Goal: Information Seeking & Learning: Learn about a topic

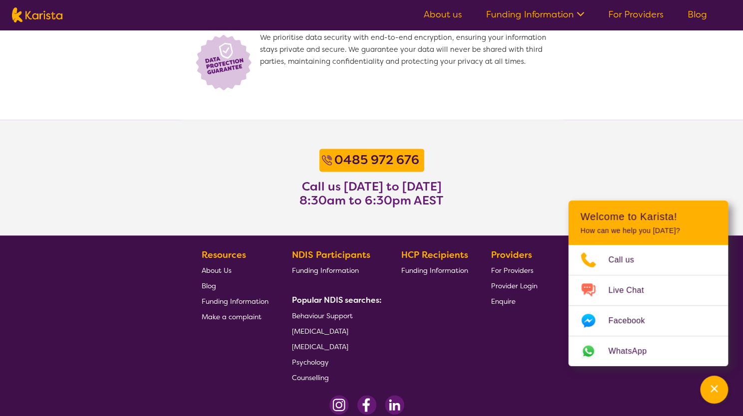
scroll to position [774, 0]
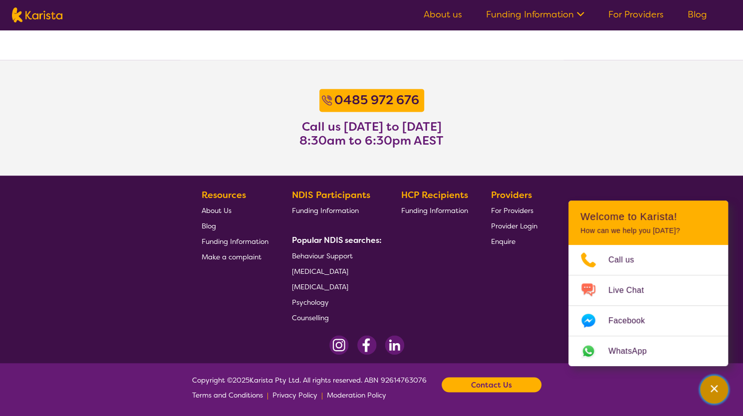
click at [704, 384] on button "Channel Menu" at bounding box center [714, 390] width 28 height 28
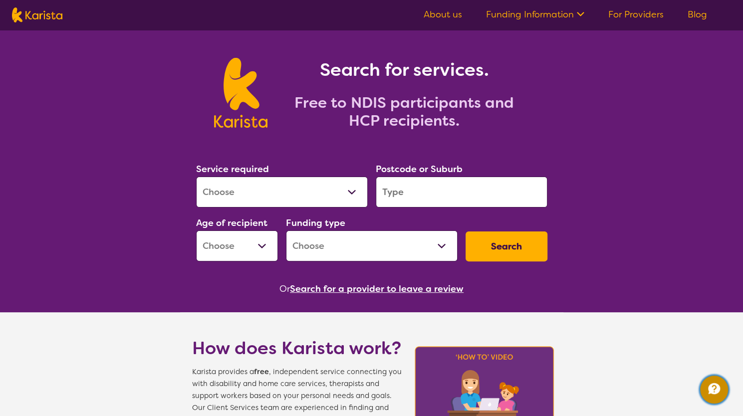
scroll to position [0, 0]
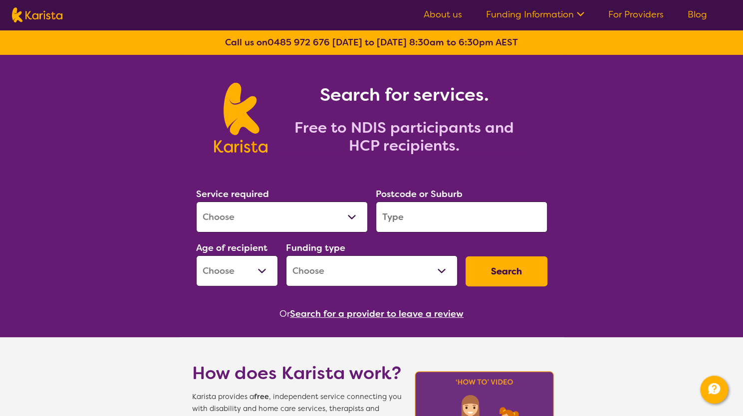
click at [295, 202] on select "Allied Health Assistant Assessment (ADHD or Autism) Behaviour support Counselli…" at bounding box center [282, 217] width 172 height 31
click at [196, 202] on select "Allied Health Assistant Assessment (ADHD or Autism) Behaviour support Counselli…" at bounding box center [282, 217] width 172 height 31
click at [306, 212] on select "Allied Health Assistant Assessment (ADHD or Autism) Behaviour support Counselli…" at bounding box center [282, 217] width 172 height 31
select select "Support worker"
click at [196, 202] on select "Allied Health Assistant Assessment (ADHD or Autism) Behaviour support Counselli…" at bounding box center [282, 217] width 172 height 31
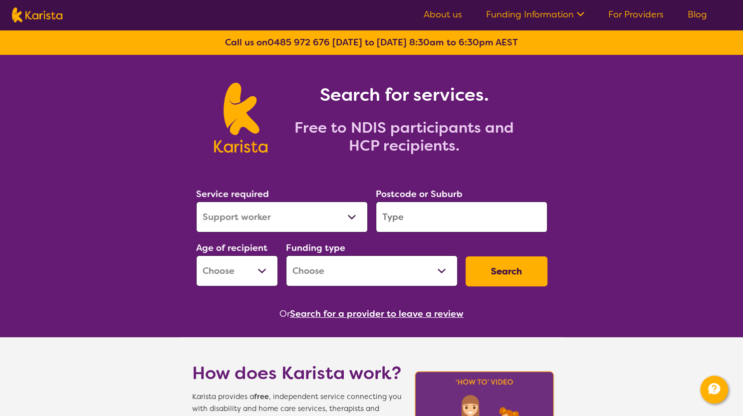
click at [417, 223] on input "search" at bounding box center [462, 217] width 172 height 31
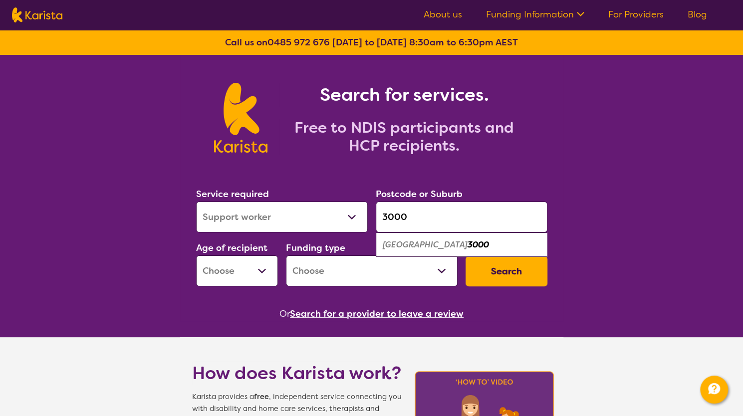
type input "3000"
click at [413, 243] on em "Melbourne" at bounding box center [425, 245] width 85 height 10
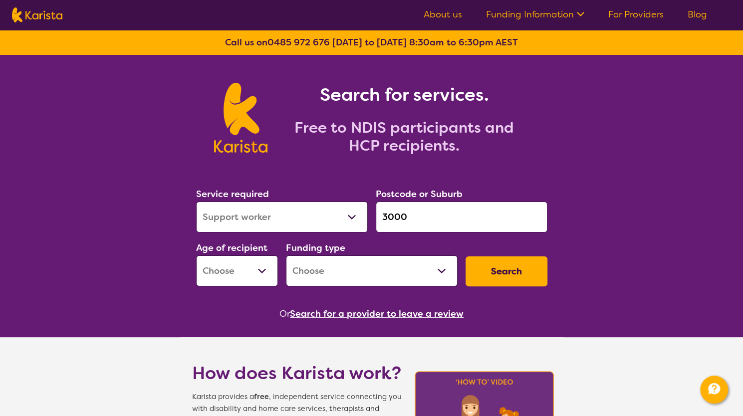
click at [262, 260] on select "Early Childhood - 0 to 9 Child - 10 to 11 Adolescent - 12 to 17 Adult - 18 to 6…" at bounding box center [237, 270] width 82 height 31
select select "AD"
click at [196, 255] on select "Early Childhood - 0 to 9 Child - 10 to 11 Adolescent - 12 to 17 Adult - 18 to 6…" at bounding box center [237, 270] width 82 height 31
click at [342, 285] on select "Home Care Package (HCP) National Disability Insurance Scheme (NDIS) I don't know" at bounding box center [372, 270] width 172 height 31
select select "NDIS"
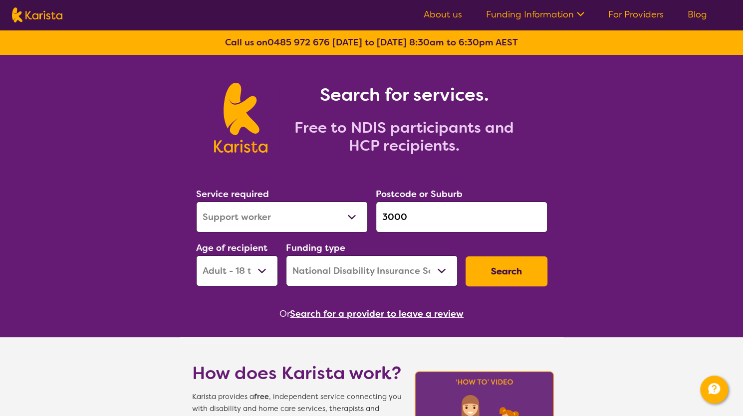
click at [286, 255] on select "Home Care Package (HCP) National Disability Insurance Scheme (NDIS) I don't know" at bounding box center [372, 270] width 172 height 31
click at [494, 281] on button "Search" at bounding box center [507, 271] width 82 height 30
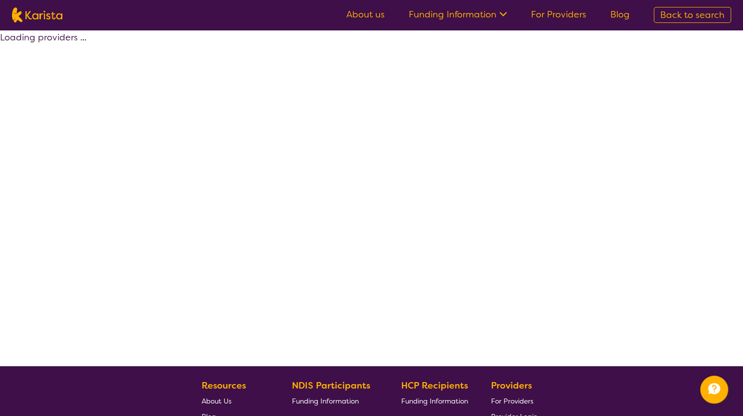
select select "by_score"
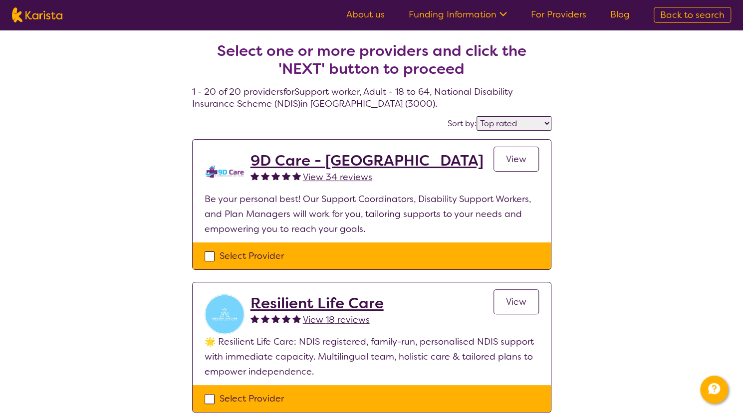
select select "Support worker"
select select "AD"
select select "NDIS"
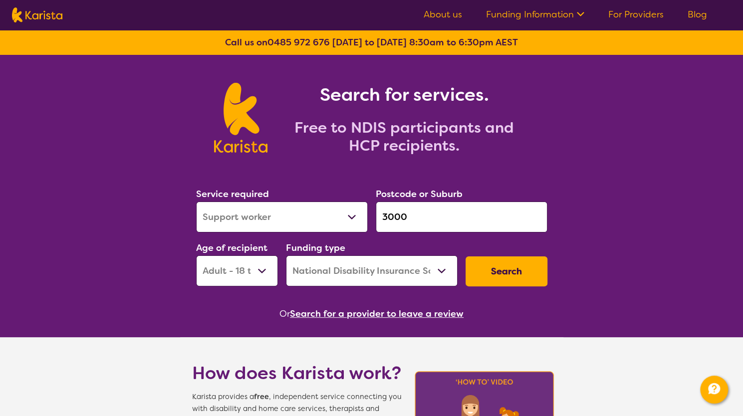
drag, startPoint x: 413, startPoint y: 209, endPoint x: 370, endPoint y: 207, distance: 42.9
click at [370, 207] on div "Service required Allied Health Assistant Assessment (ADHD or Autism) Behaviour …" at bounding box center [371, 237] width 359 height 108
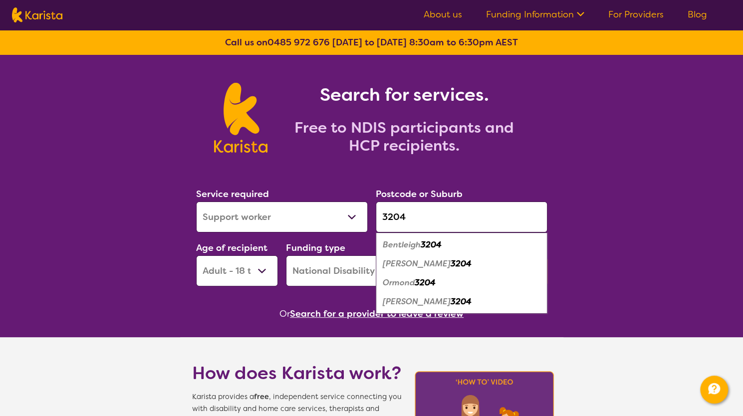
type input "3204"
click at [434, 246] on em "3204" at bounding box center [431, 245] width 21 height 10
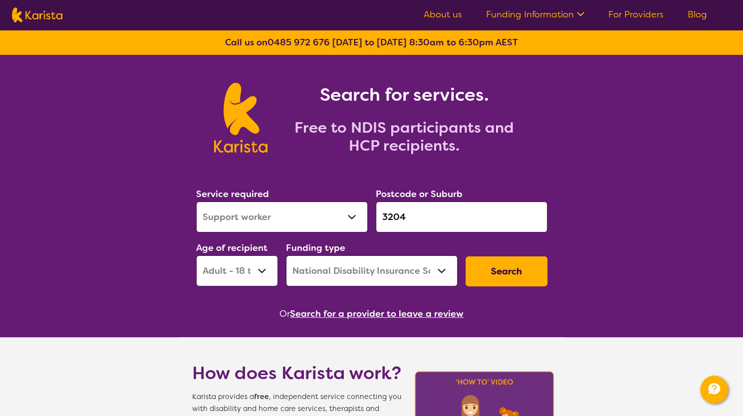
click at [483, 265] on button "Search" at bounding box center [507, 271] width 82 height 30
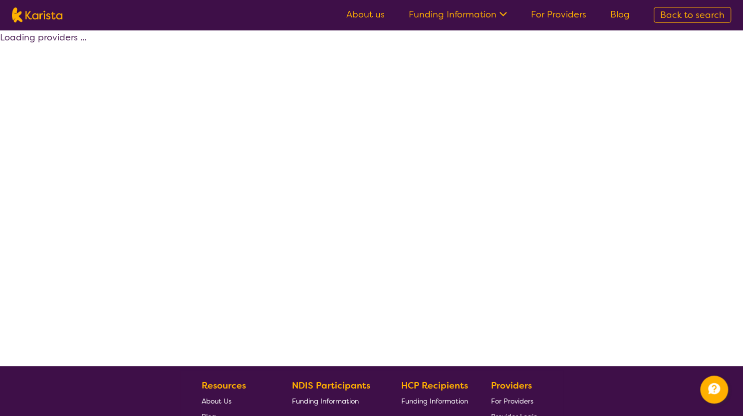
select select "by_score"
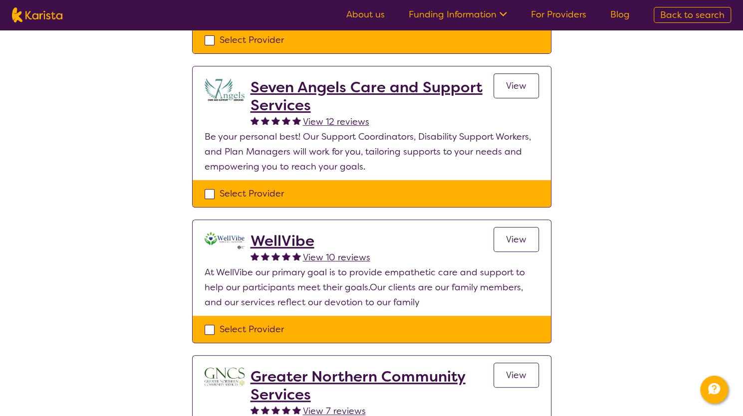
scroll to position [250, 0]
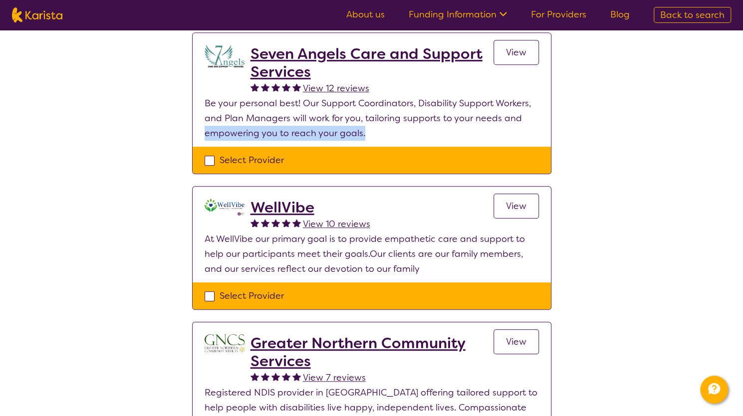
drag, startPoint x: 743, startPoint y: 119, endPoint x: 743, endPoint y: 136, distance: 16.5
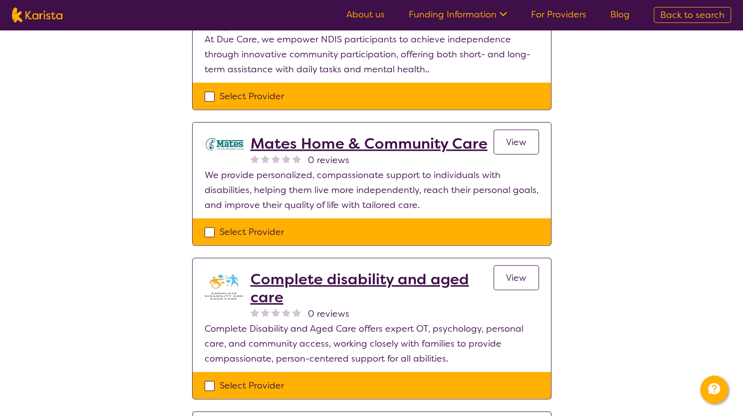
scroll to position [0, 0]
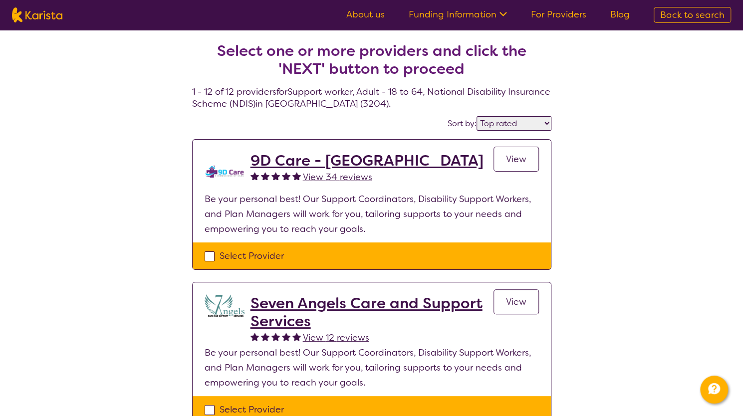
click at [516, 161] on span "View" at bounding box center [516, 159] width 20 height 12
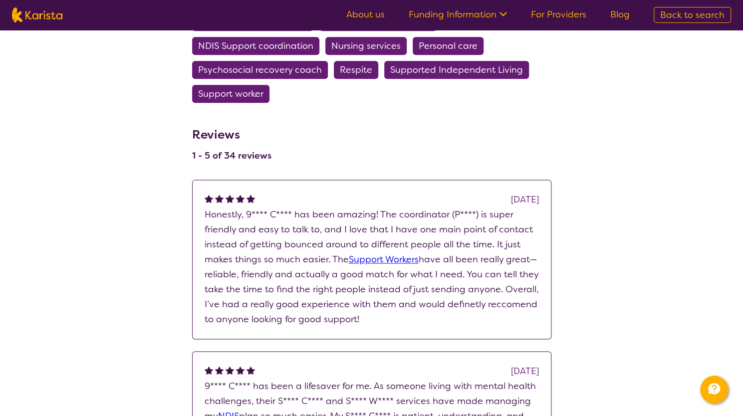
scroll to position [699, 0]
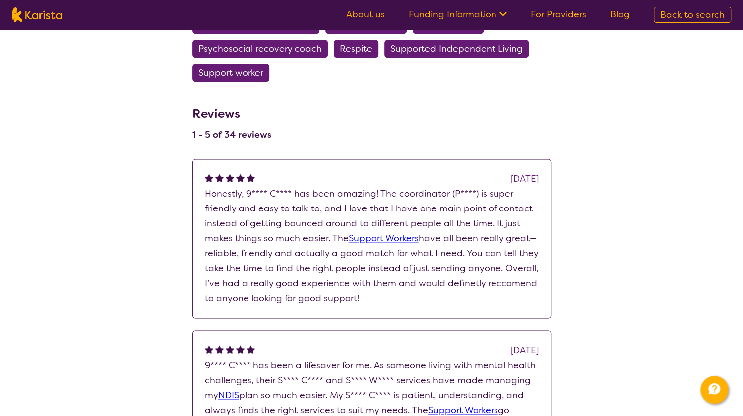
click at [743, 174] on html "About us Funding Information NDIS - National Disability Insurance Scheme HCP - …" at bounding box center [371, 409] width 743 height 2217
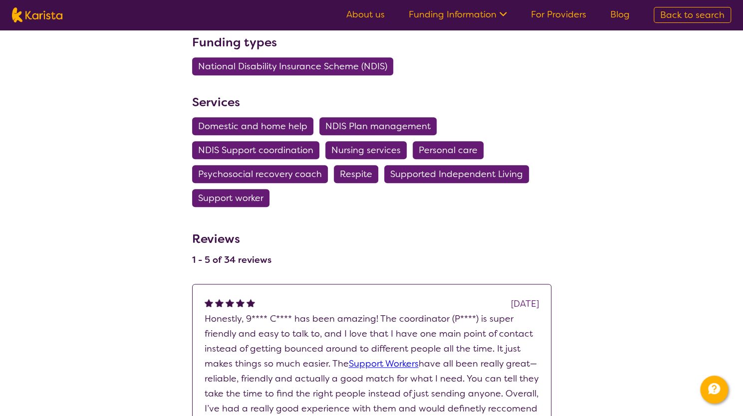
scroll to position [0, 0]
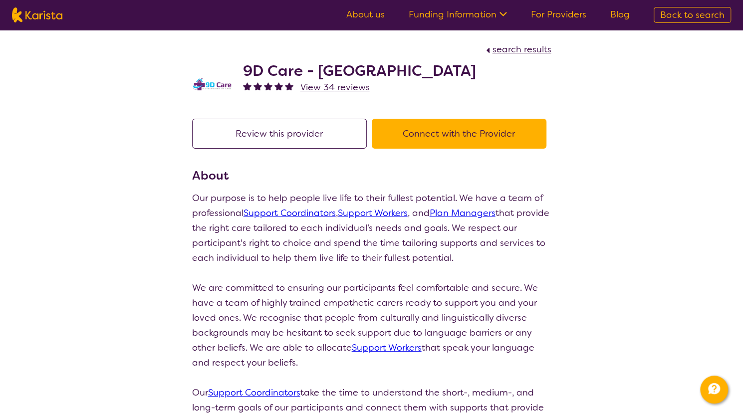
select select "by_score"
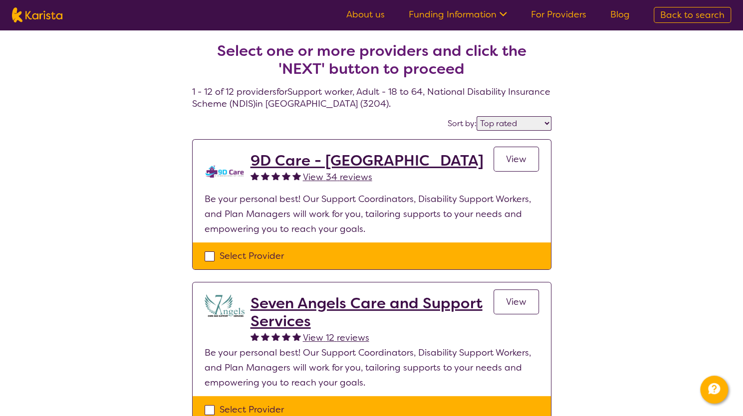
select select "Support worker"
select select "AD"
select select "NDIS"
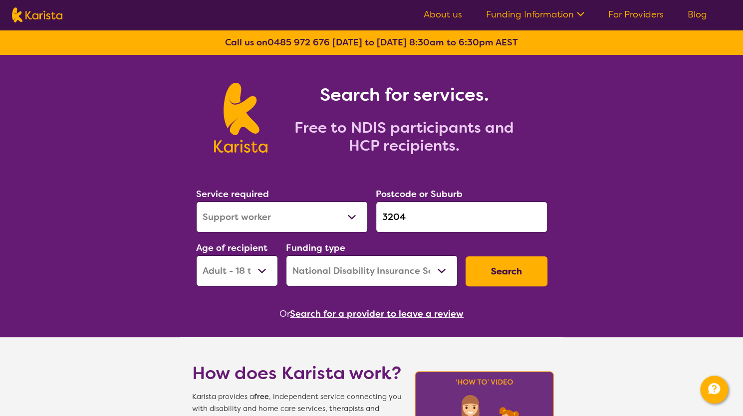
click at [447, 19] on link "About us" at bounding box center [443, 14] width 38 height 12
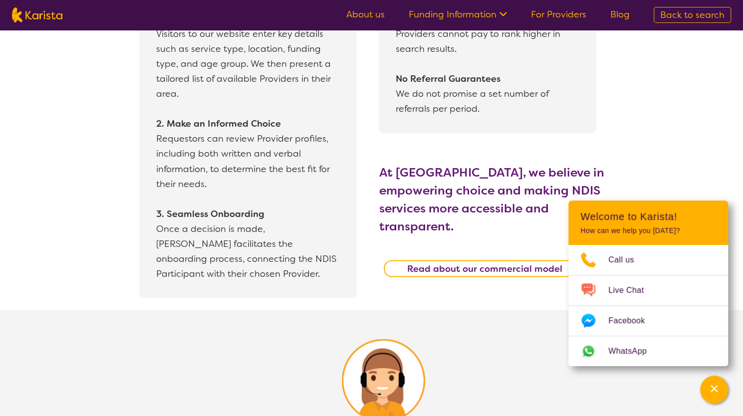
scroll to position [1048, 0]
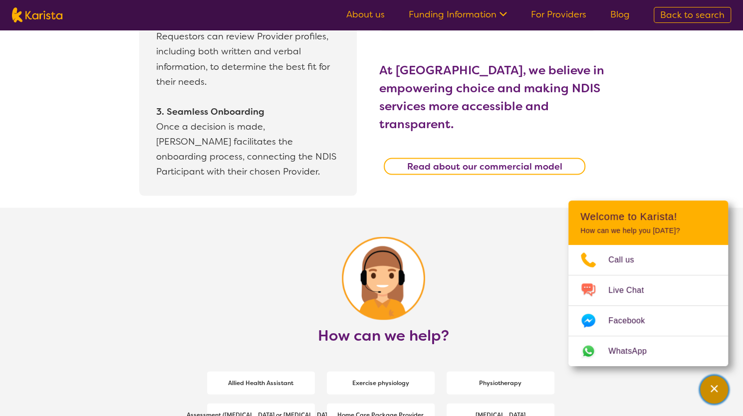
click at [714, 394] on div "Channel Menu" at bounding box center [714, 390] width 20 height 22
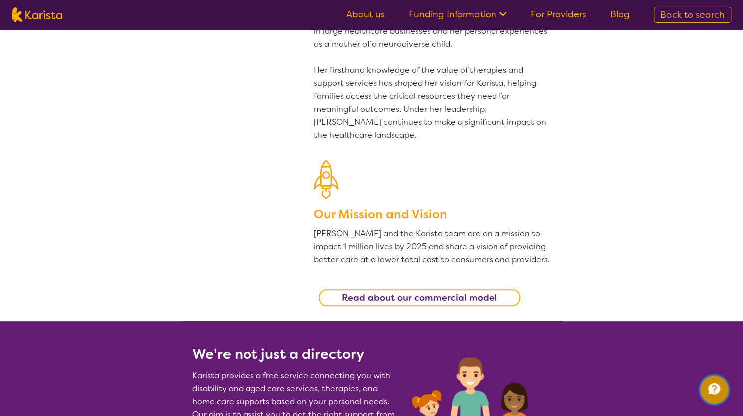
scroll to position [0, 0]
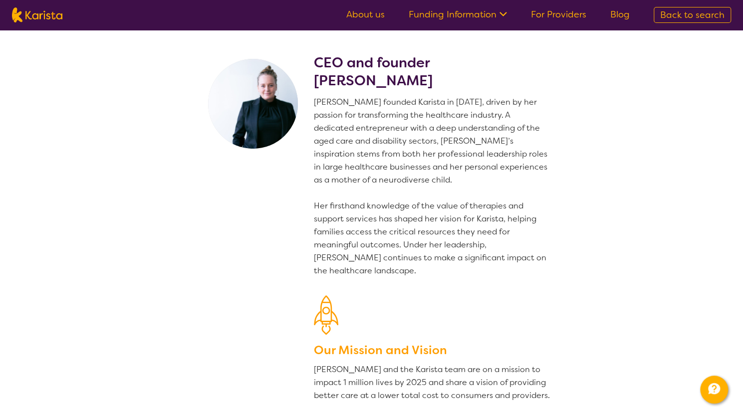
click at [383, 20] on link "About us" at bounding box center [365, 14] width 38 height 12
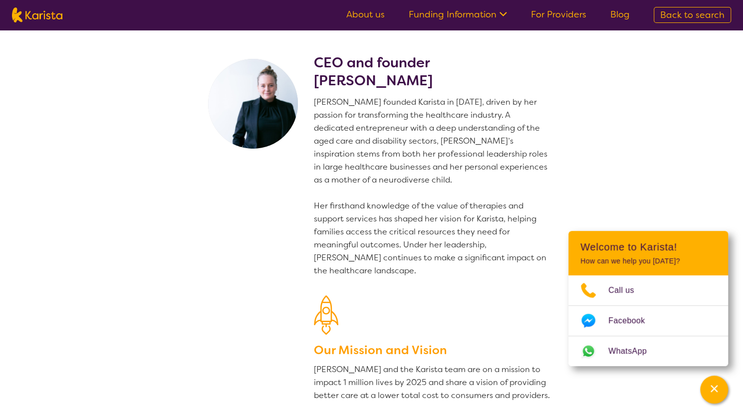
click at [29, 9] on img at bounding box center [37, 14] width 50 height 15
select select "Support worker"
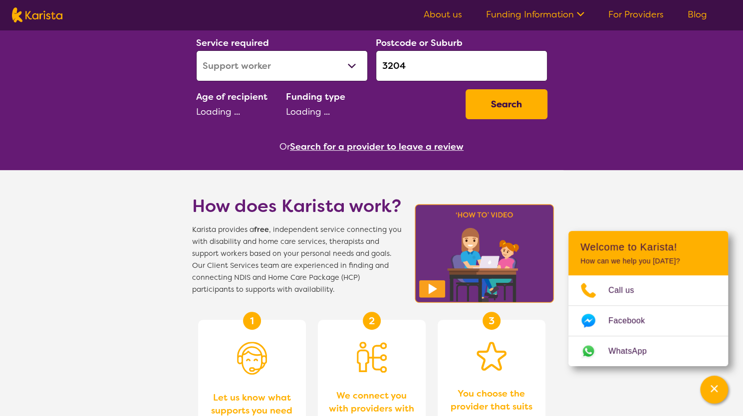
select select "AD"
select select "NDIS"
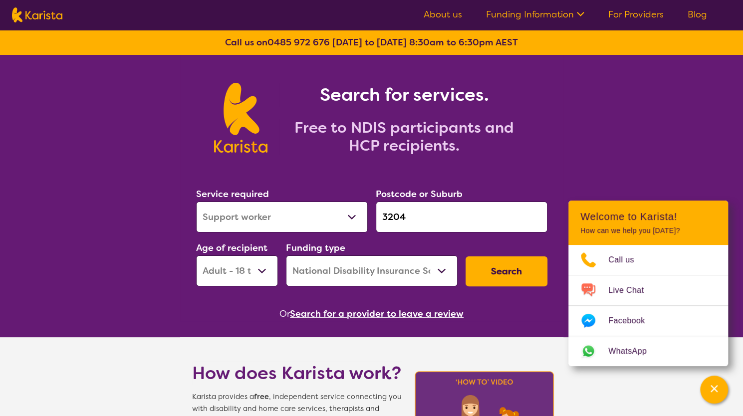
click at [527, 18] on link "Funding Information" at bounding box center [535, 14] width 98 height 12
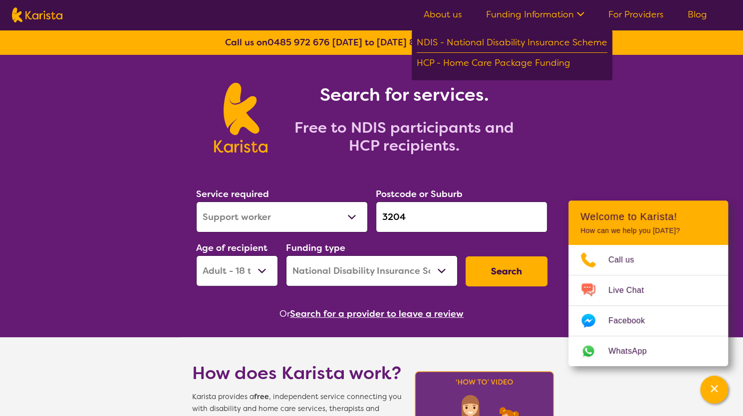
click at [647, 62] on div "Search for services. Free to NDIS participants and HCP recipients." at bounding box center [371, 107] width 743 height 104
click at [625, 15] on link "For Providers" at bounding box center [635, 14] width 55 height 12
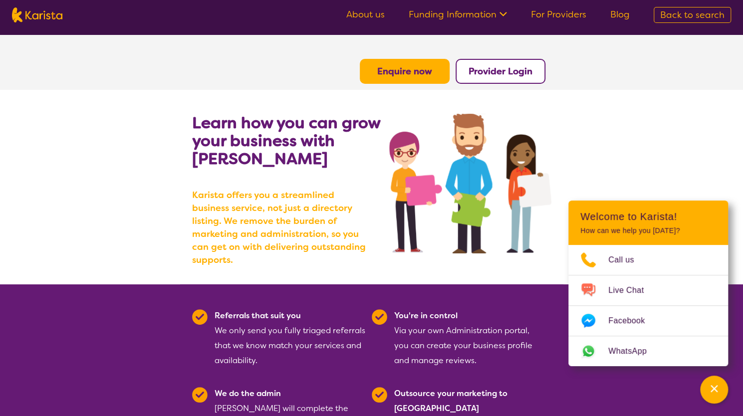
click at [675, 124] on section "Learn how you can grow your business with Karista Karista offers you a streamli…" at bounding box center [371, 187] width 743 height 195
click at [719, 387] on div "Channel Menu" at bounding box center [714, 390] width 20 height 22
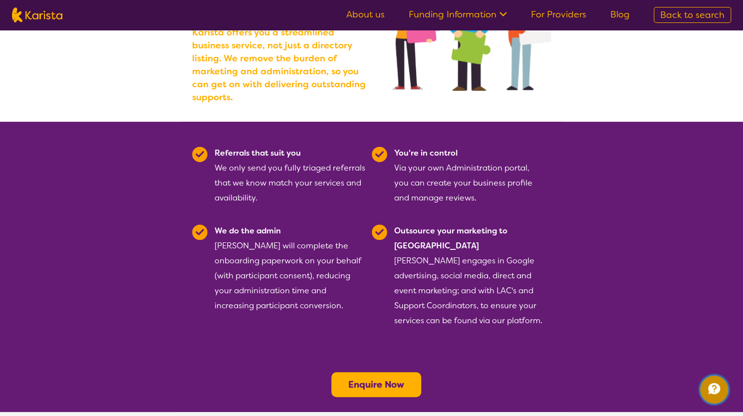
scroll to position [250, 0]
